Goal: Obtain resource: Download file/media

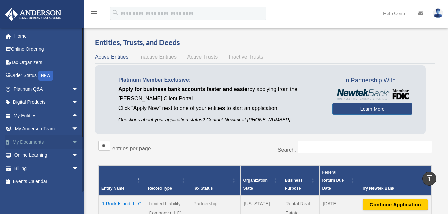
scroll to position [267, 0]
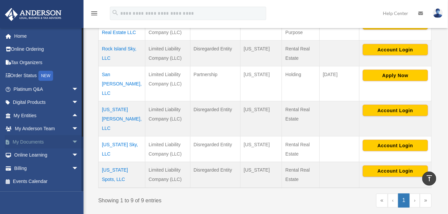
click at [39, 139] on link "My Documents arrow_drop_down" at bounding box center [47, 141] width 84 height 13
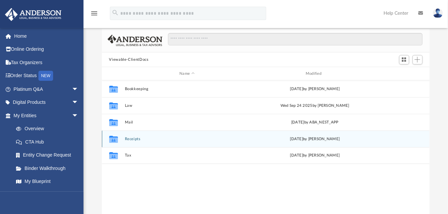
scroll to position [67, 0]
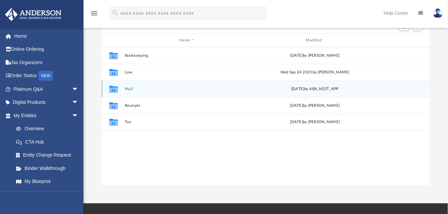
click at [129, 86] on div "Collaborated Folder Mail Mon Oct 6 2025 by ABA_NEST_APP" at bounding box center [266, 89] width 328 height 17
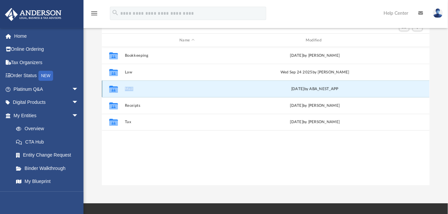
click at [129, 86] on div "Collaborated Folder Mail Mon Oct 6 2025 by ABA_NEST_APP" at bounding box center [266, 89] width 328 height 17
click at [118, 93] on icon "Collaborated Folder" at bounding box center [113, 89] width 11 height 11
click at [312, 86] on div "Mon Oct 6 2025 by ABA_NEST_APP" at bounding box center [314, 89] width 125 height 6
click at [120, 89] on div "Collaborated Folder" at bounding box center [113, 89] width 17 height 11
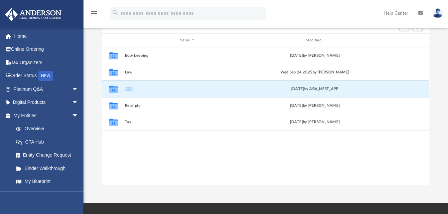
click at [120, 89] on div "Collaborated Folder" at bounding box center [113, 89] width 17 height 11
click at [127, 89] on button "Mail" at bounding box center [187, 89] width 125 height 4
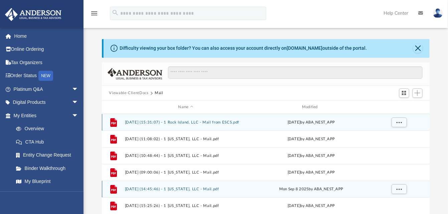
scroll to position [175, 0]
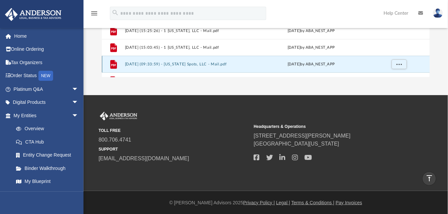
click at [166, 66] on button "2025.09.25 (09:33:59) - Virginia Spots, LLC - Mail.pdf" at bounding box center [186, 64] width 122 height 4
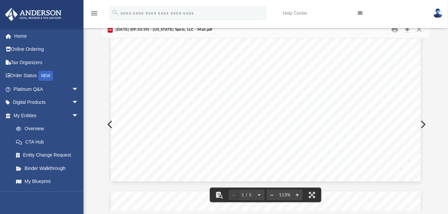
scroll to position [234, 0]
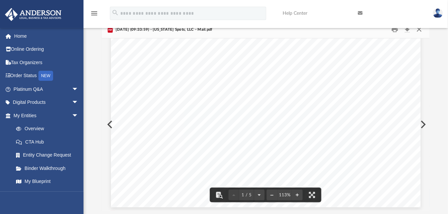
click at [420, 30] on button "Close" at bounding box center [419, 29] width 12 height 10
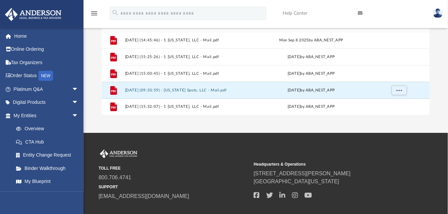
scroll to position [142, 0]
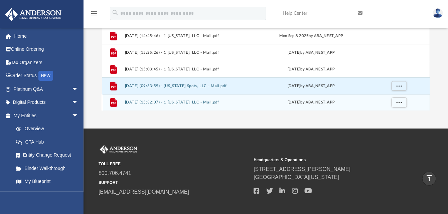
click at [181, 101] on button "2025.10.06 (15:32:07) - 1 Virginia, LLC - Mail.pdf" at bounding box center [186, 103] width 122 height 4
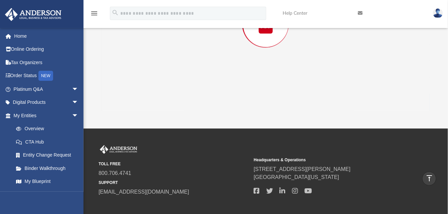
scroll to position [62, 0]
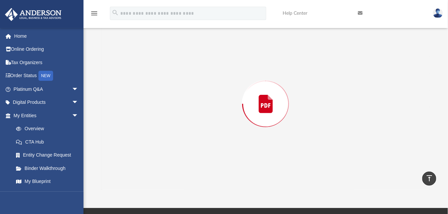
click at [181, 100] on div "Preview" at bounding box center [266, 104] width 328 height 172
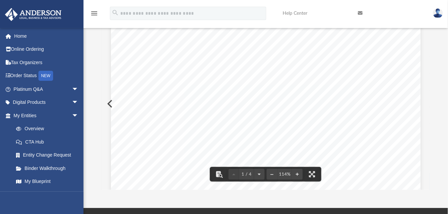
scroll to position [0, 0]
